Goal: Task Accomplishment & Management: Manage account settings

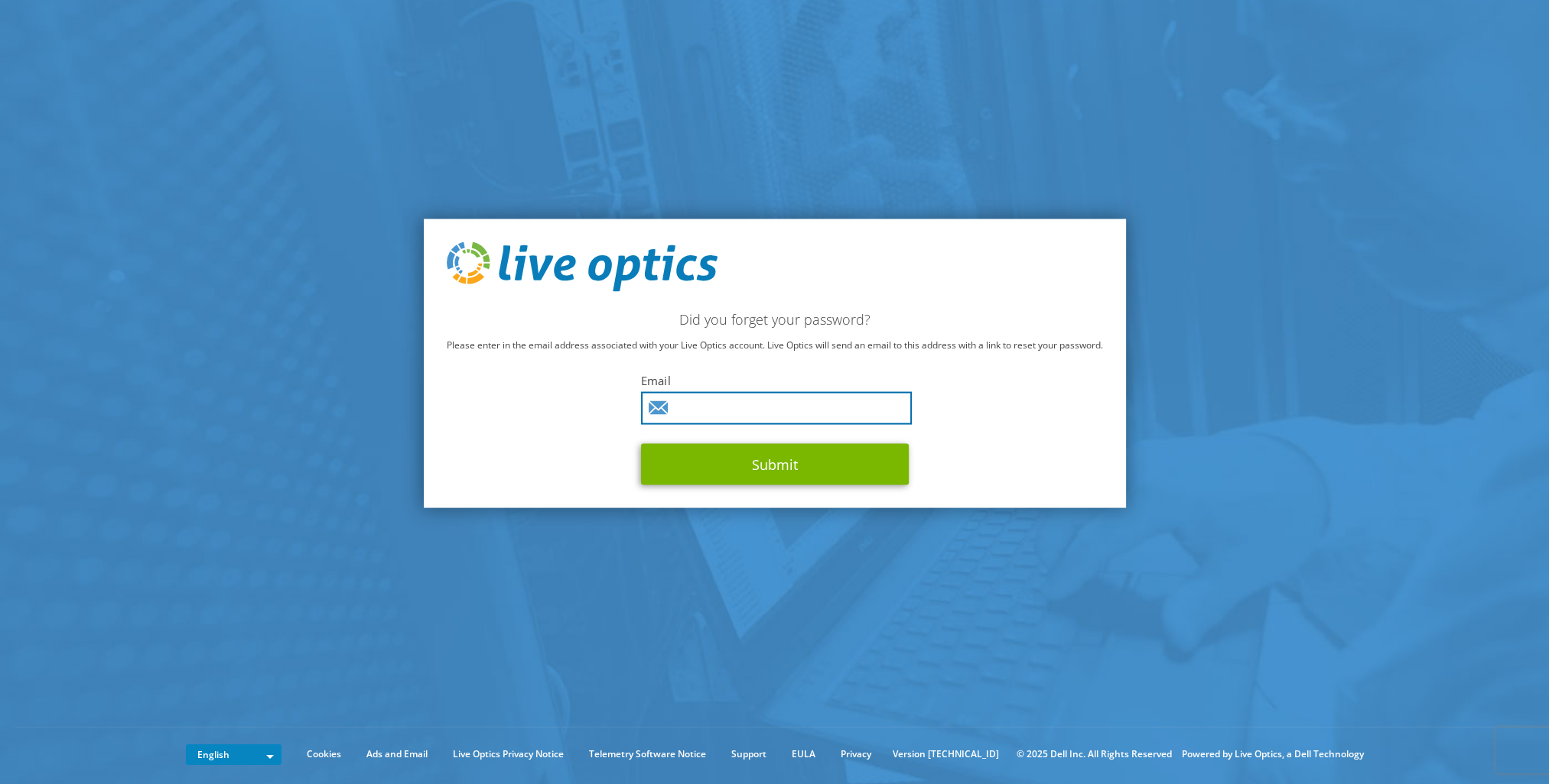
click at [722, 417] on input "text" at bounding box center [776, 409] width 271 height 33
type input "abhargava@presidio.com"
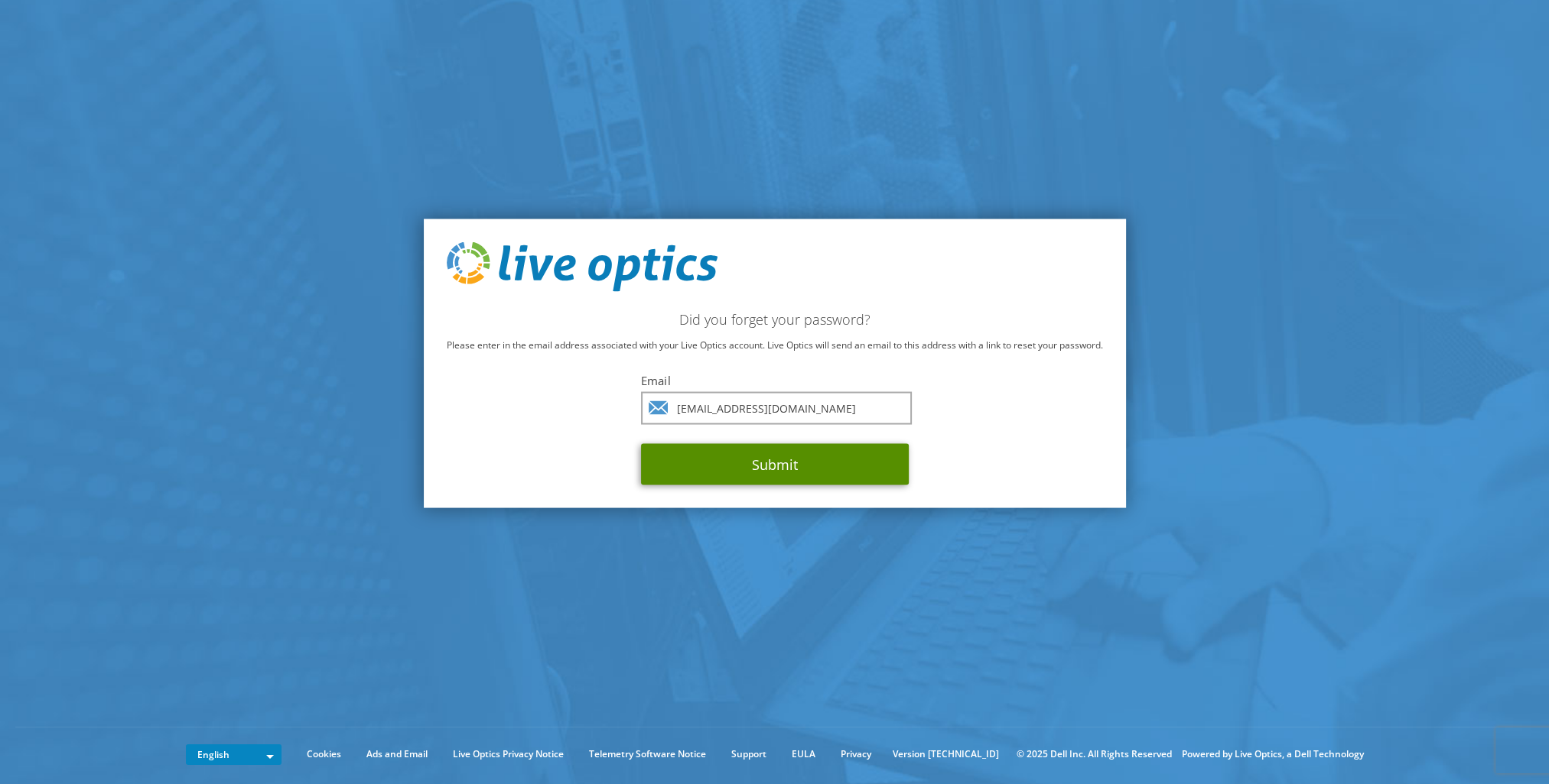
click at [788, 466] on button "Submit" at bounding box center [774, 465] width 268 height 41
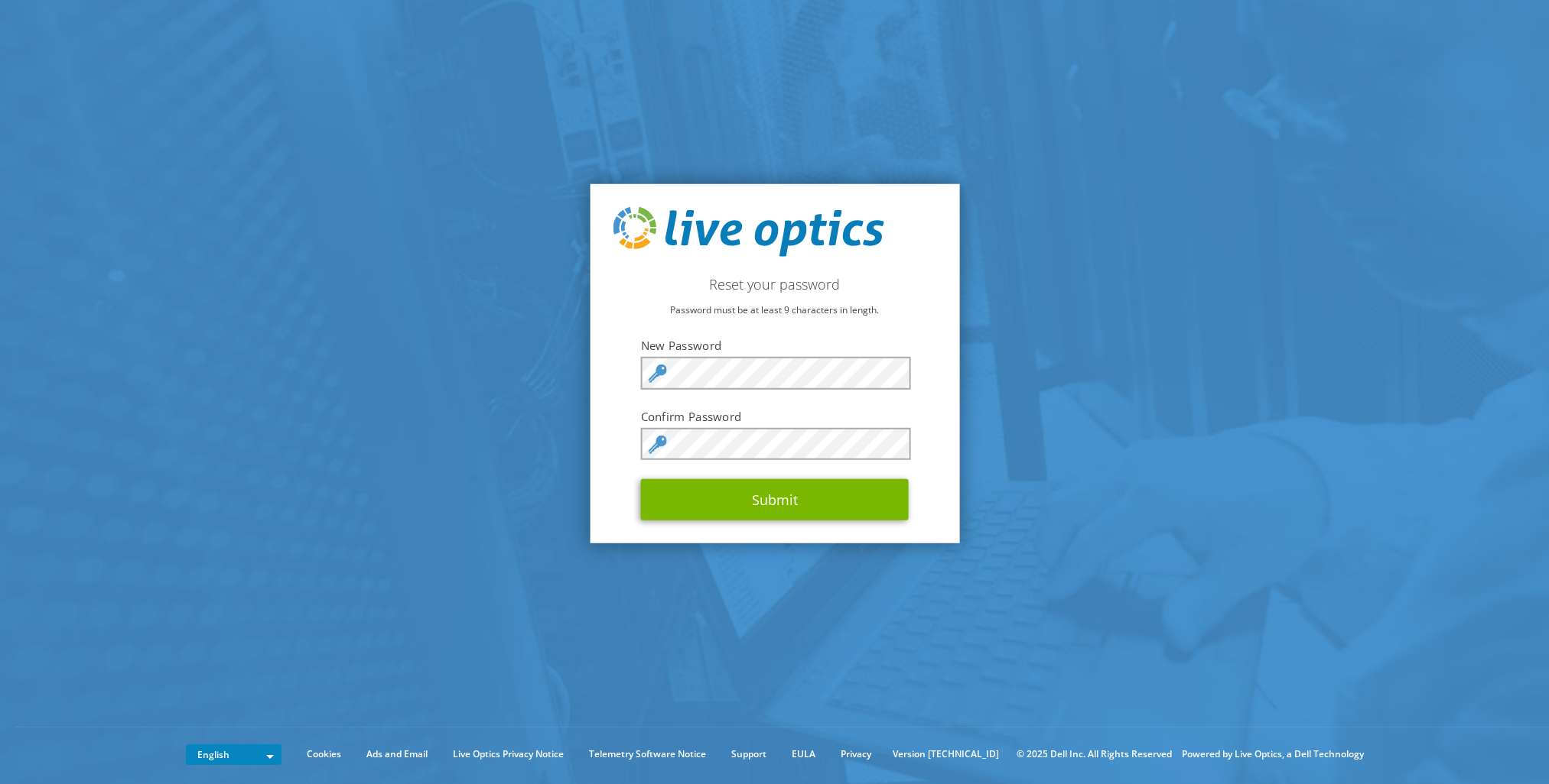
click at [475, 528] on section "Reset your password Password must be at least 9 characters in length. New Passw…" at bounding box center [774, 363] width 1549 height 727
click at [721, 497] on button "Submit" at bounding box center [774, 500] width 268 height 41
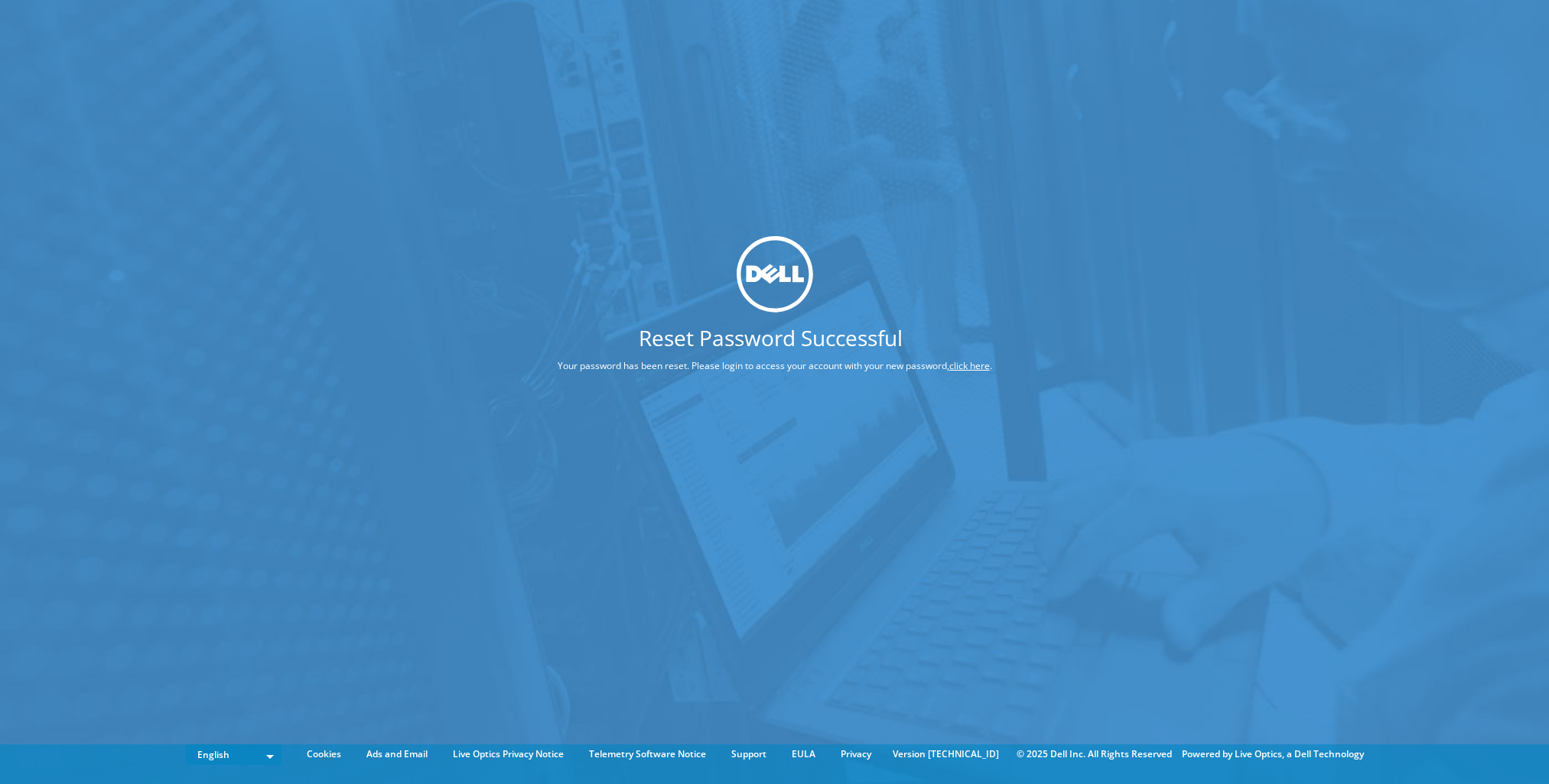
click at [972, 369] on link "click here" at bounding box center [969, 366] width 41 height 13
